Goal: Navigation & Orientation: Find specific page/section

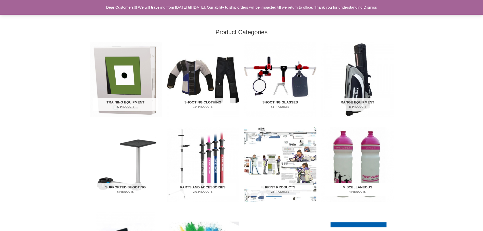
scroll to position [203, 0]
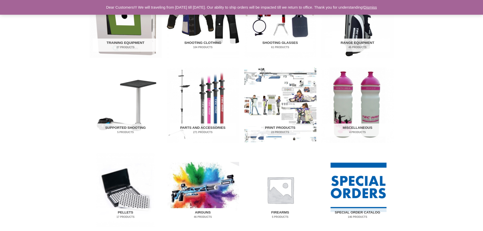
click at [213, 184] on img "Visit product category Airguns" at bounding box center [203, 189] width 72 height 75
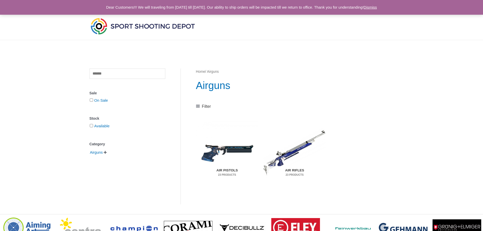
click at [224, 151] on img "Visit product category Air Pistols" at bounding box center [227, 152] width 62 height 65
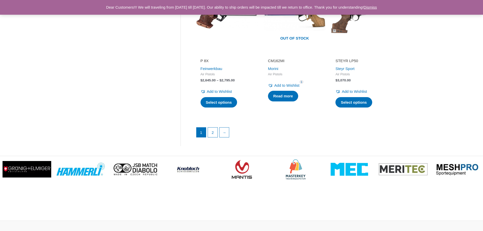
scroll to position [761, 0]
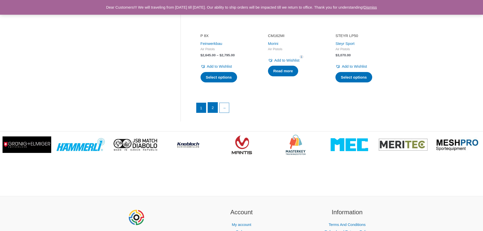
click at [213, 104] on link "2" at bounding box center [213, 108] width 10 height 10
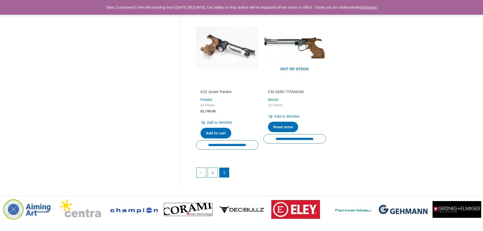
scroll to position [406, 0]
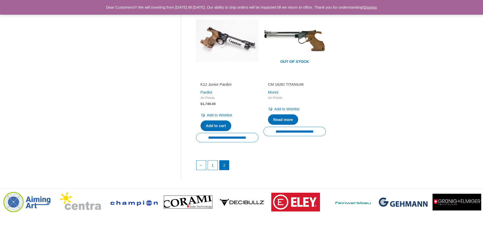
click at [219, 167] on ul "← 1 2" at bounding box center [294, 166] width 197 height 13
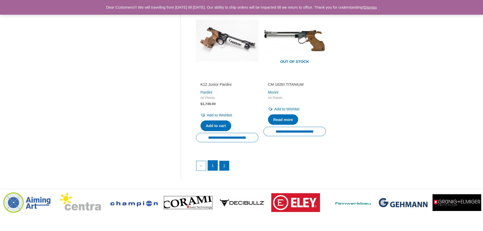
click at [216, 167] on link "1" at bounding box center [213, 166] width 10 height 10
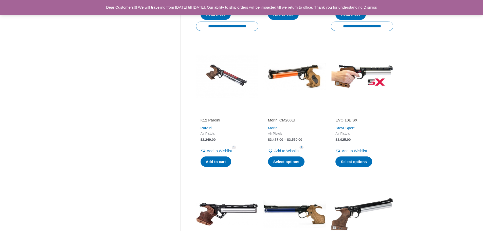
scroll to position [660, 0]
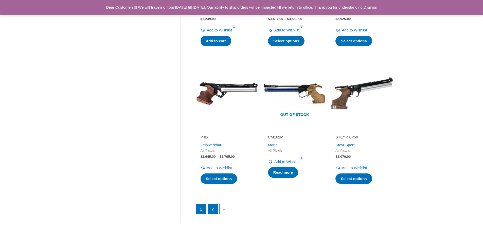
click at [212, 204] on link "2" at bounding box center [213, 209] width 10 height 10
